Goal: Task Accomplishment & Management: Complete application form

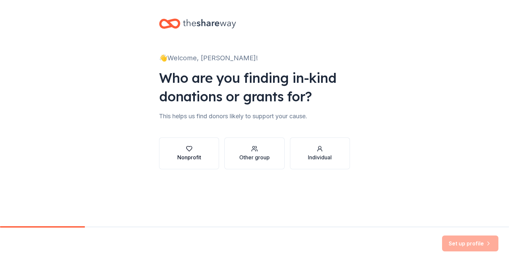
click at [192, 155] on div "Nonprofit" at bounding box center [189, 158] width 24 height 8
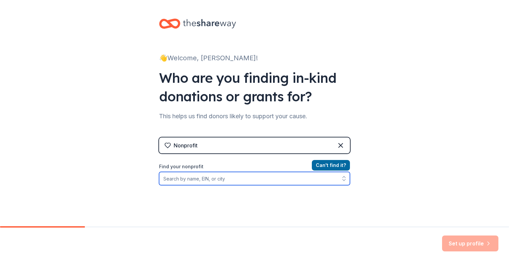
click at [227, 179] on input "Find your nonprofit" at bounding box center [254, 178] width 191 height 13
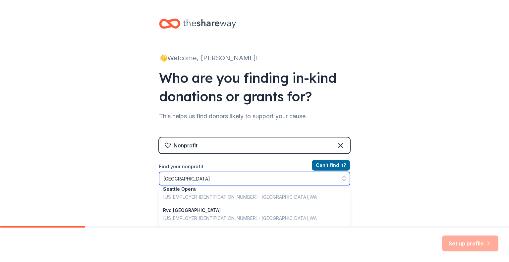
scroll to position [1, 0]
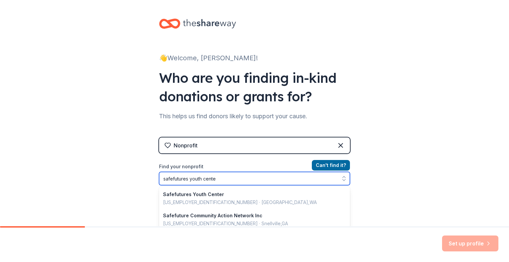
type input "safefutures youth center"
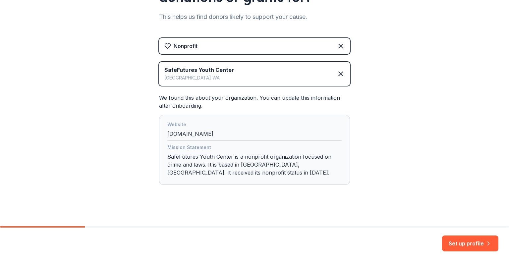
scroll to position [103, 0]
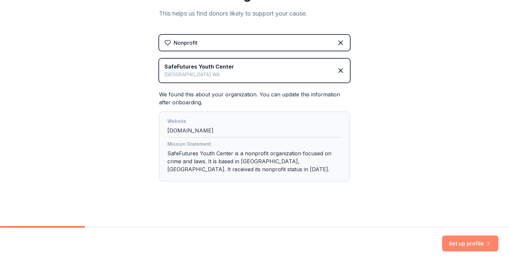
click at [473, 242] on button "Set up profile" at bounding box center [470, 244] width 56 height 16
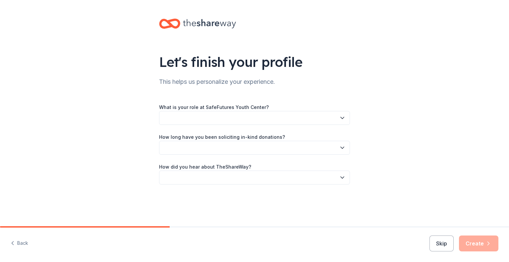
click at [345, 116] on icon "button" at bounding box center [342, 118] width 7 height 7
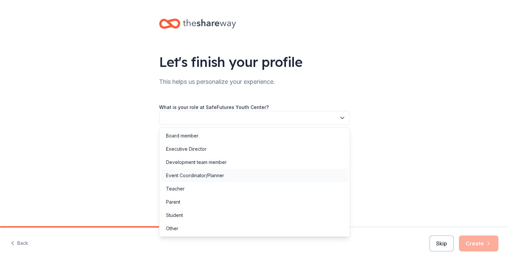
click at [215, 174] on div "Event Coordinator/Planner" at bounding box center [195, 176] width 58 height 8
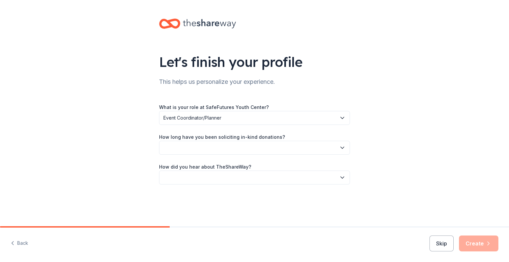
click at [335, 148] on button "button" at bounding box center [254, 148] width 191 height 14
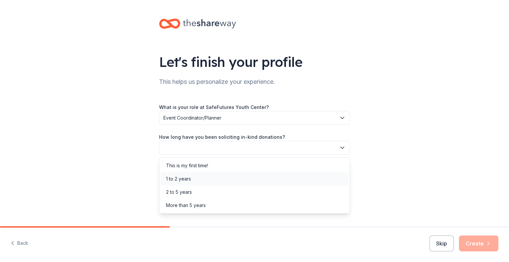
click at [188, 177] on div "1 to 2 years" at bounding box center [178, 179] width 25 height 8
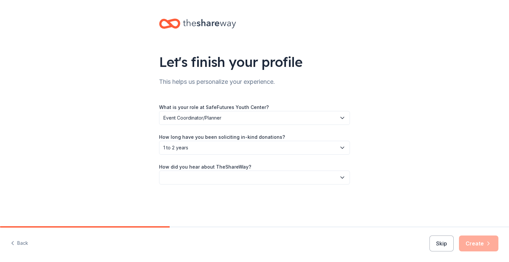
click at [345, 177] on icon "button" at bounding box center [342, 177] width 7 height 7
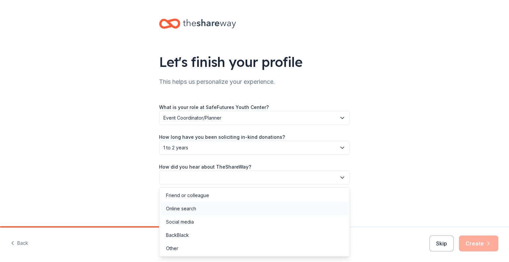
click at [213, 206] on div "Online search" at bounding box center [255, 208] width 188 height 13
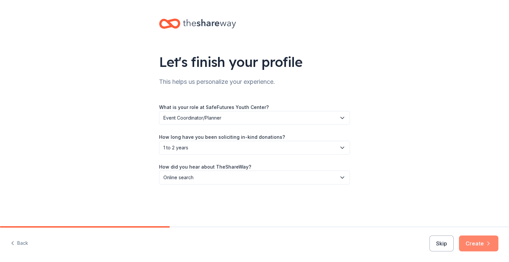
click at [471, 241] on button "Create" at bounding box center [478, 244] width 39 height 16
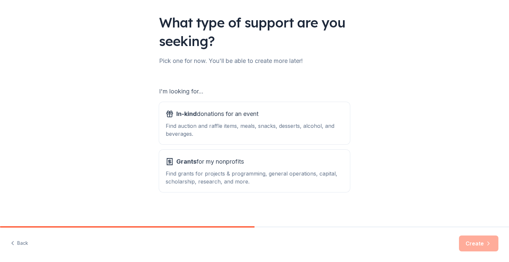
scroll to position [41, 0]
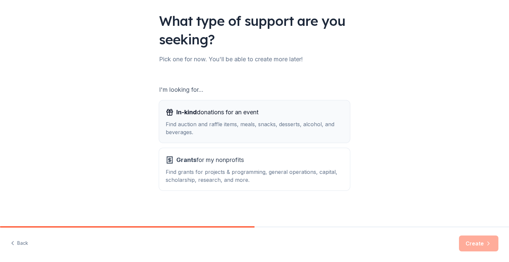
click at [248, 121] on div "Find auction and raffle items, meals, snacks, desserts, alcohol, and beverages." at bounding box center [255, 128] width 178 height 16
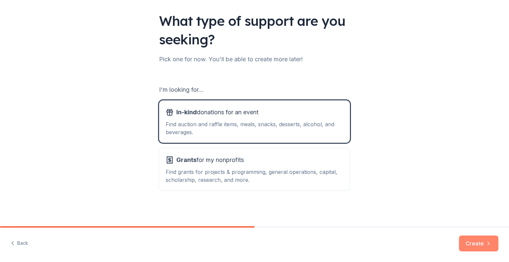
click at [470, 240] on button "Create" at bounding box center [478, 244] width 39 height 16
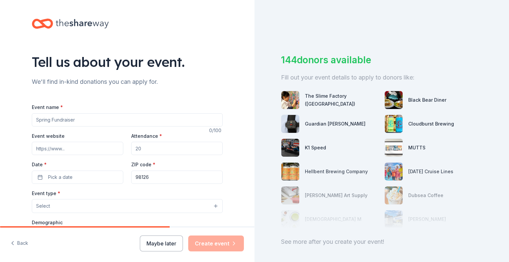
click at [64, 119] on input "Event name *" at bounding box center [127, 119] width 191 height 13
type input "Parent Night"
click at [40, 151] on input "Event website" at bounding box center [78, 148] width 92 height 13
type input "[DOMAIN_NAME]"
click at [154, 148] on input "Attendance *" at bounding box center [177, 148] width 92 height 13
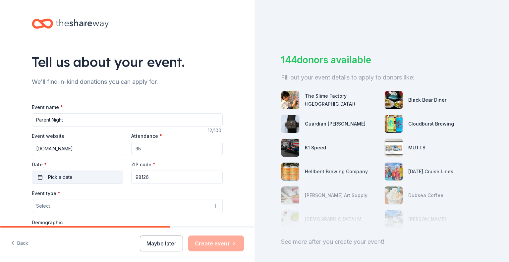
type input "35"
click at [80, 175] on button "Pick a date" at bounding box center [78, 177] width 92 height 13
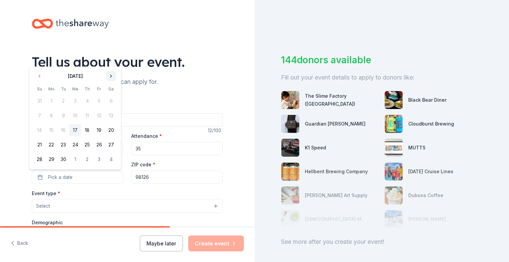
click at [108, 75] on button "Go to next month" at bounding box center [110, 76] width 9 height 9
click at [99, 114] on button "10" at bounding box center [99, 116] width 12 height 12
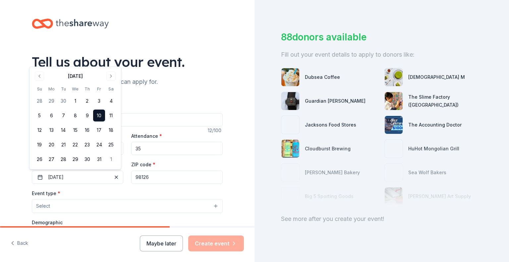
scroll to position [33, 0]
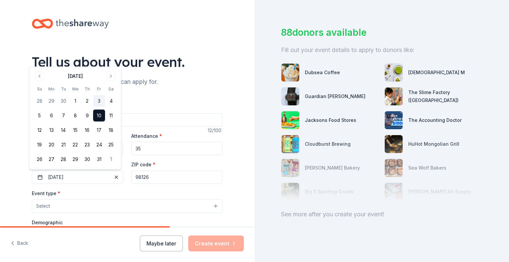
click at [101, 102] on button "3" at bounding box center [99, 101] width 12 height 12
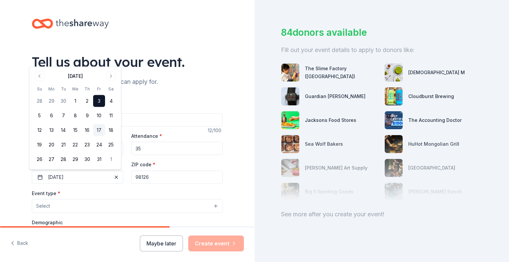
click at [101, 128] on button "17" at bounding box center [99, 130] width 12 height 12
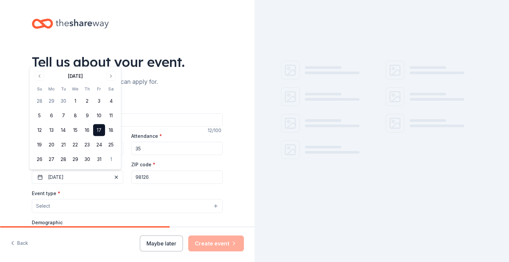
scroll to position [0, 0]
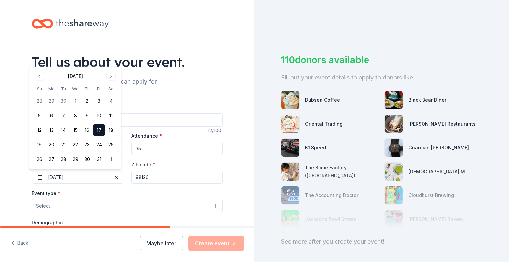
click at [181, 54] on div "Tell us about your event." at bounding box center [127, 62] width 191 height 19
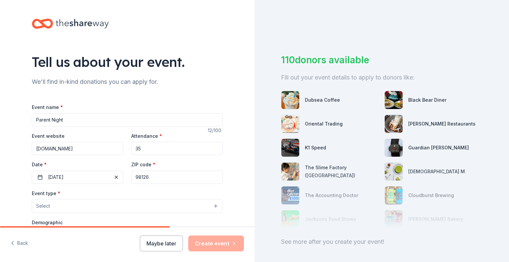
scroll to position [33, 0]
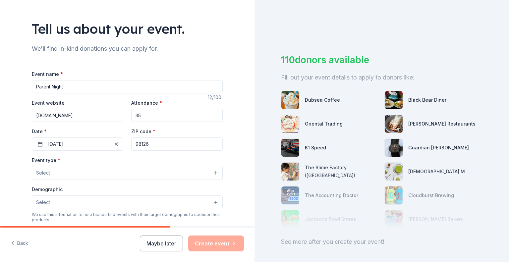
click at [215, 171] on button "Select" at bounding box center [127, 173] width 191 height 14
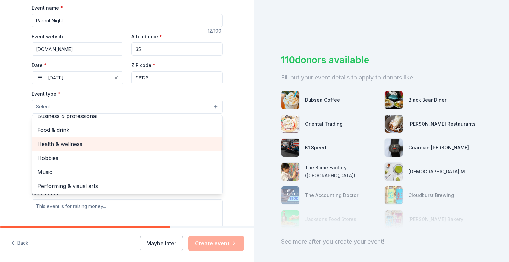
scroll to position [0, 0]
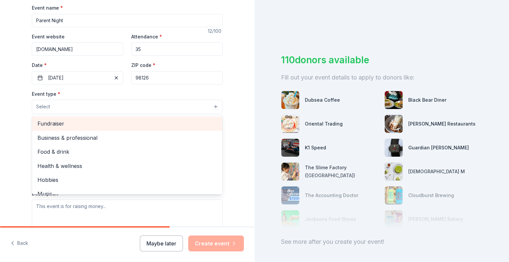
click at [60, 122] on span "Fundraiser" at bounding box center [127, 123] width 180 height 9
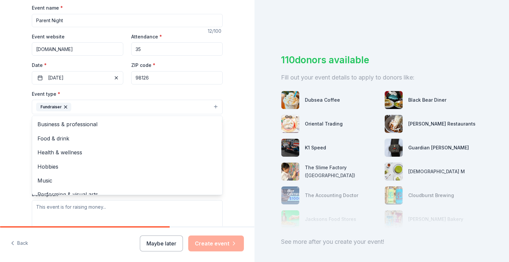
scroll to position [99, 0]
click at [233, 86] on div "Tell us about your event. We'll find in-kind donations you can apply for. Event…" at bounding box center [127, 122] width 255 height 442
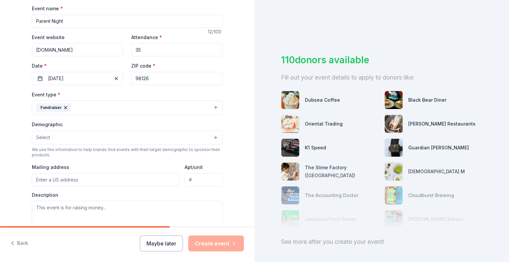
click at [212, 138] on button "Select" at bounding box center [127, 138] width 191 height 14
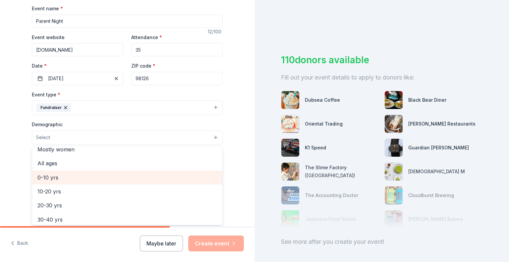
scroll to position [0, 0]
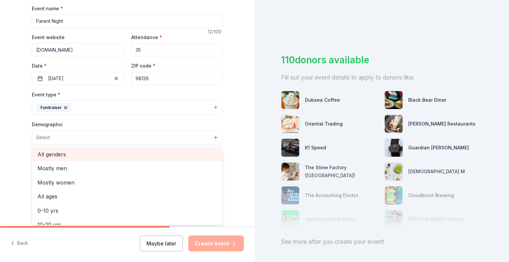
click at [65, 153] on span "All genders" at bounding box center [127, 154] width 180 height 9
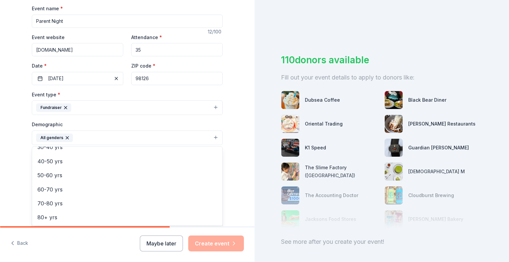
scroll to position [59, 0]
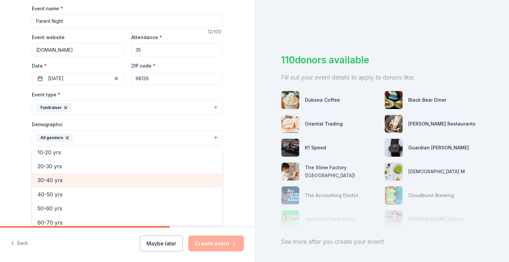
click at [64, 179] on span "30-40 yrs" at bounding box center [127, 180] width 180 height 9
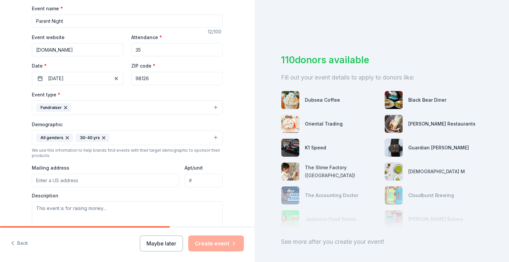
click at [102, 138] on icon "button" at bounding box center [103, 138] width 3 height 3
click at [212, 135] on button "All genders" at bounding box center [127, 138] width 191 height 15
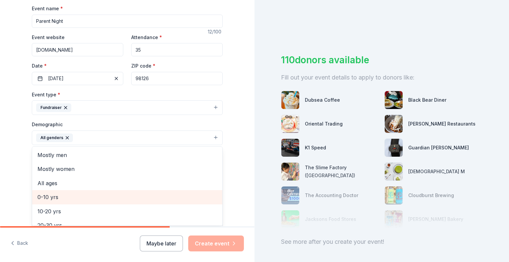
scroll to position [33, 0]
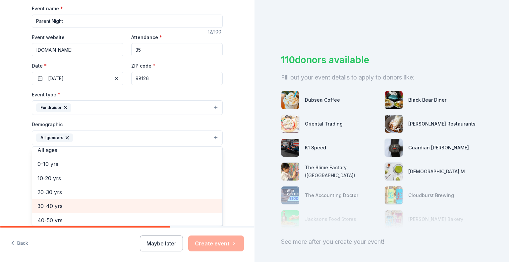
click at [57, 204] on span "30-40 yrs" at bounding box center [127, 206] width 180 height 9
click at [55, 203] on span "40-50 yrs" at bounding box center [127, 206] width 180 height 9
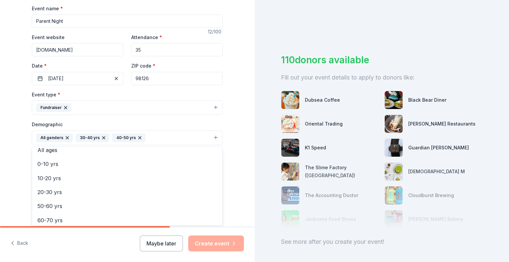
click at [235, 172] on div "Tell us about your event. We'll find in-kind donations you can apply for. Event…" at bounding box center [127, 122] width 255 height 443
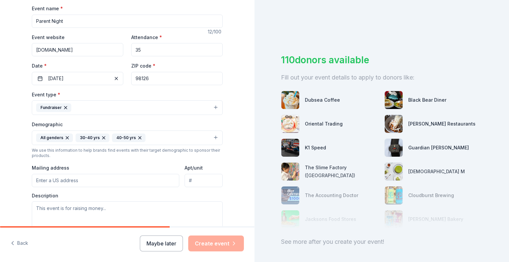
scroll to position [132, 0]
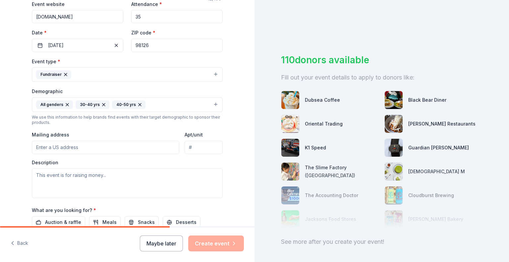
click at [76, 148] on input "Mailing address" at bounding box center [106, 147] width 148 height 13
type input "[STREET_ADDRESS]"
type input "W"
click at [196, 148] on input "W" at bounding box center [204, 147] width 38 height 13
click at [65, 178] on textarea at bounding box center [127, 184] width 191 height 30
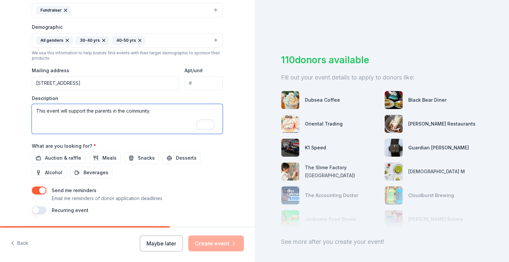
scroll to position [0, 0]
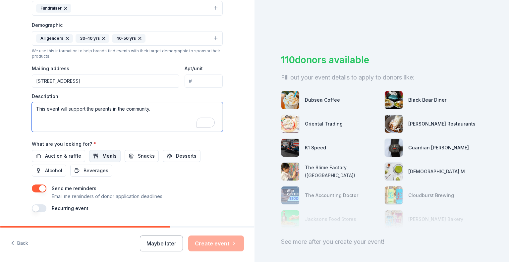
type textarea "This event will support the parents in the community."
click at [103, 151] on button "Meals" at bounding box center [105, 156] width 32 height 12
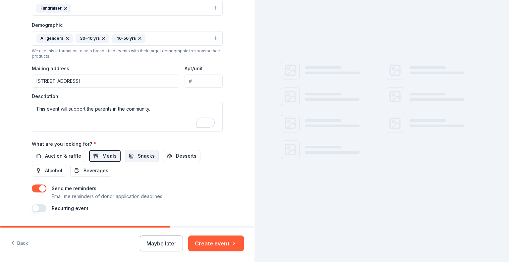
click at [138, 154] on span "Snacks" at bounding box center [146, 156] width 17 height 8
click at [166, 154] on button "Desserts" at bounding box center [182, 156] width 38 height 12
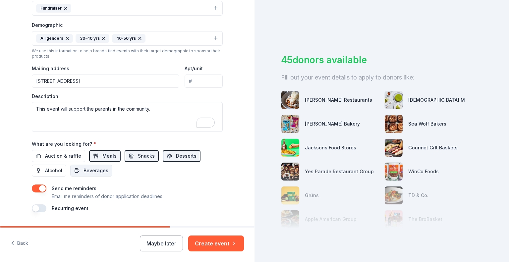
click at [84, 170] on span "Beverages" at bounding box center [96, 171] width 25 height 8
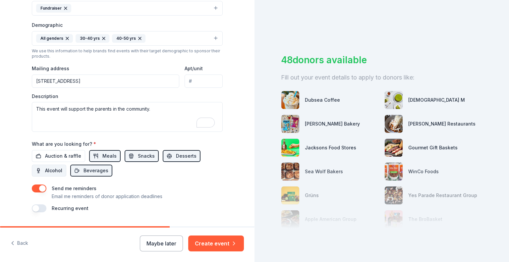
click at [50, 167] on span "Alcohol" at bounding box center [53, 171] width 17 height 8
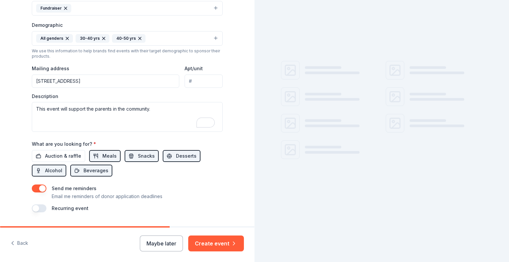
scroll to position [216, 0]
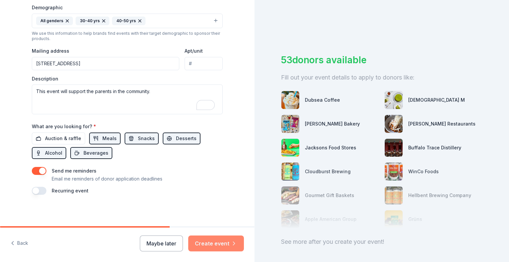
click at [215, 242] on button "Create event" at bounding box center [216, 244] width 56 height 16
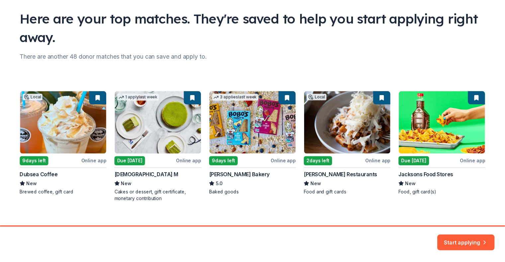
scroll to position [52, 0]
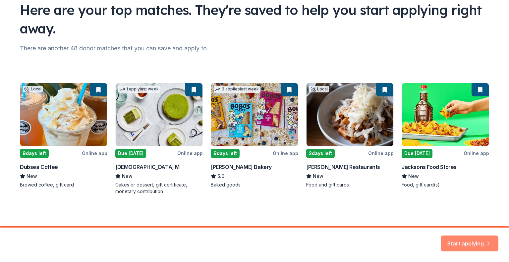
click at [483, 238] on button "Start applying" at bounding box center [470, 240] width 58 height 16
click at [485, 239] on div "Start applying" at bounding box center [470, 244] width 58 height 16
click at [485, 238] on div "Start applying" at bounding box center [470, 244] width 58 height 16
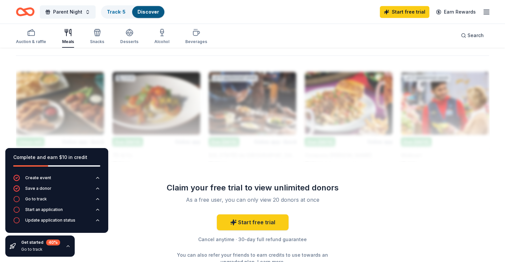
scroll to position [637, 0]
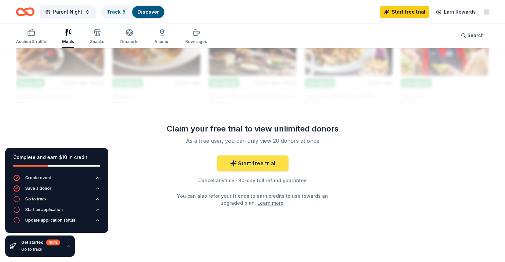
click at [263, 163] on link "Start free trial" at bounding box center [253, 164] width 72 height 16
